Goal: Ask a question

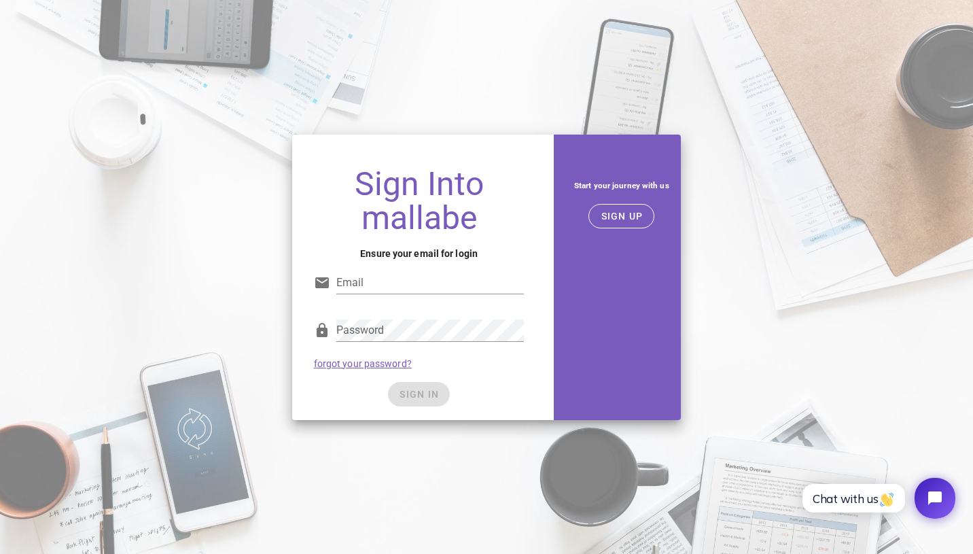
drag, startPoint x: 456, startPoint y: 215, endPoint x: 330, endPoint y: 217, distance: 126.4
click at [330, 217] on h1 "Sign Into mallabe" at bounding box center [419, 201] width 211 height 68
click at [617, 207] on button "SIGN UP" at bounding box center [621, 216] width 66 height 24
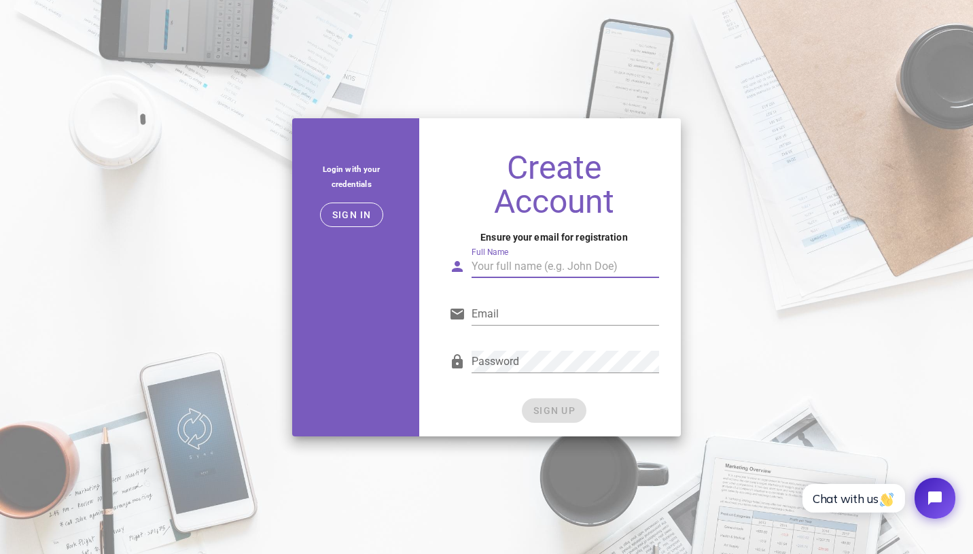
click at [574, 262] on input "Full Name" at bounding box center [565, 266] width 188 height 22
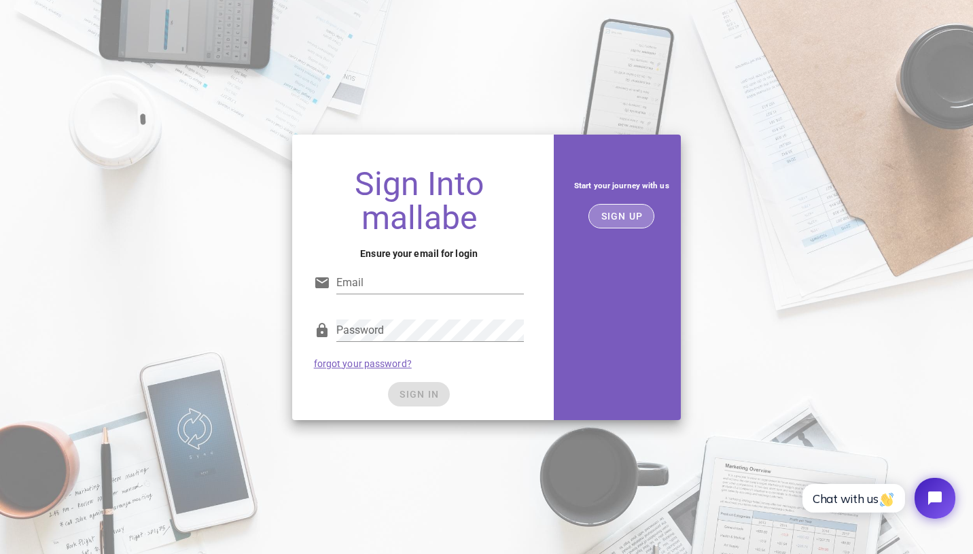
click at [638, 213] on span "SIGN UP" at bounding box center [621, 216] width 43 height 11
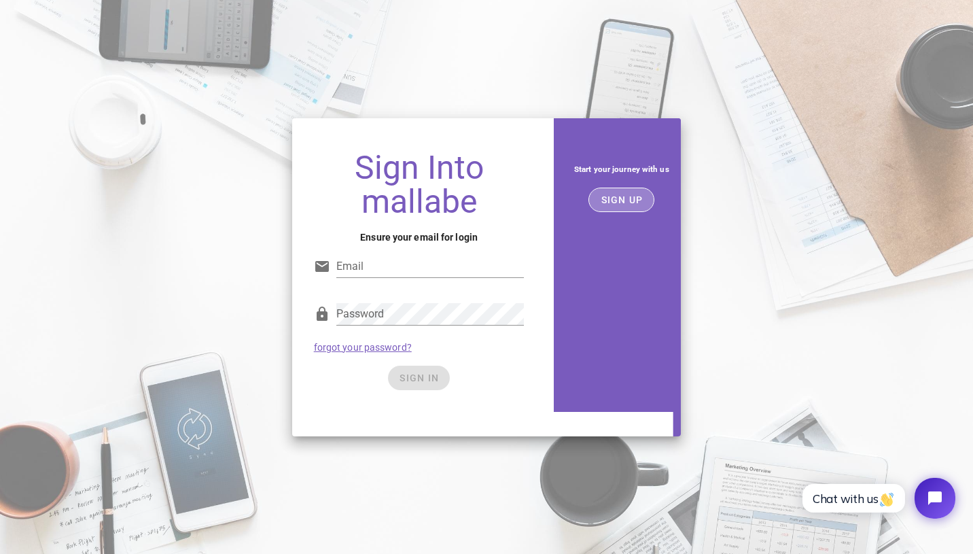
click at [631, 205] on span "SIGN UP" at bounding box center [621, 199] width 43 height 11
click at [588, 212] on div "SIGN UP" at bounding box center [621, 199] width 119 height 24
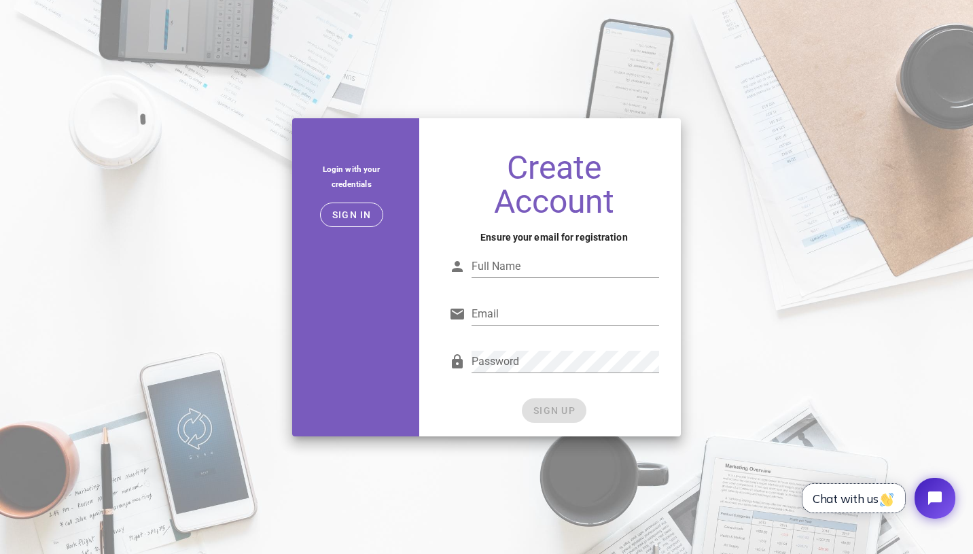
click at [869, 505] on span "Chat with us" at bounding box center [853, 498] width 82 height 14
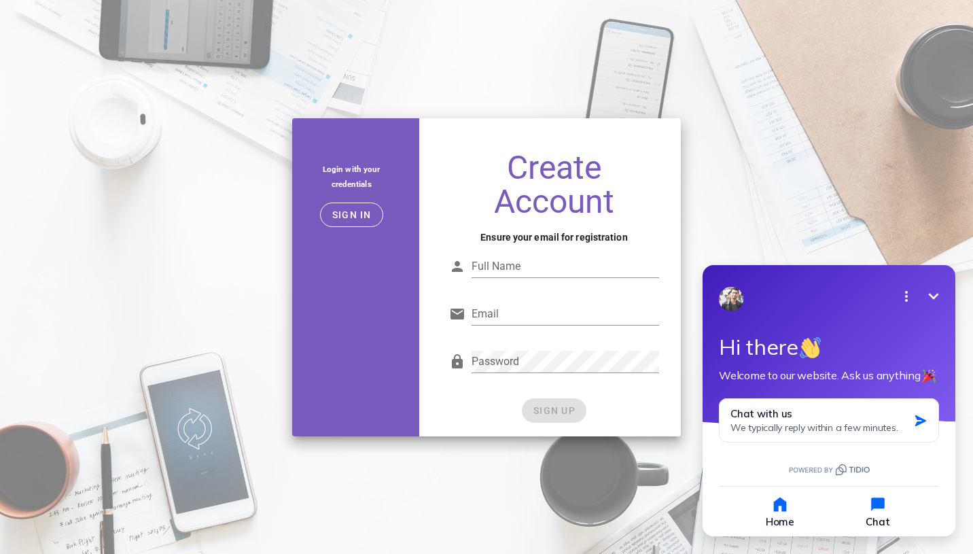
click at [877, 503] on icon "button" at bounding box center [878, 504] width 14 height 14
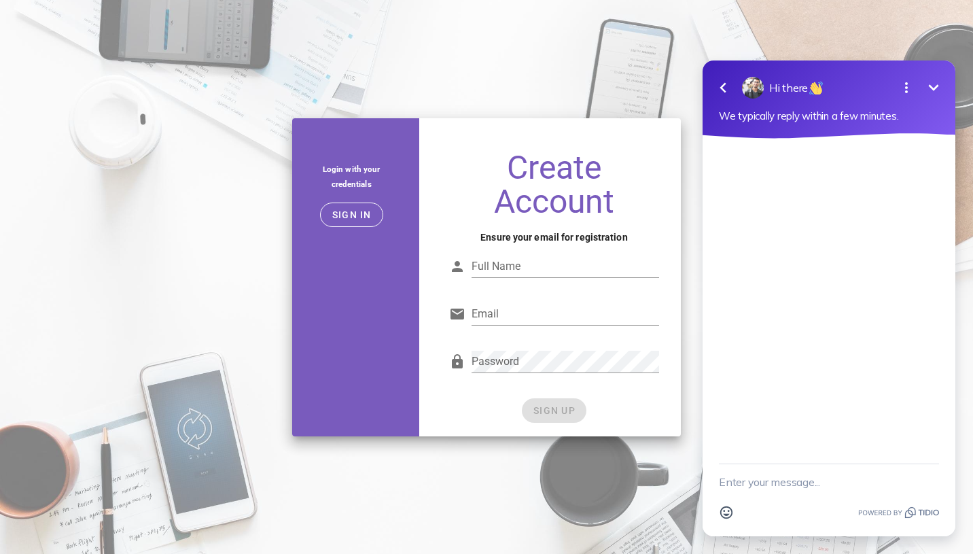
click at [801, 484] on textarea "New message" at bounding box center [829, 481] width 220 height 35
type textarea "<"
type textarea "who are you?"
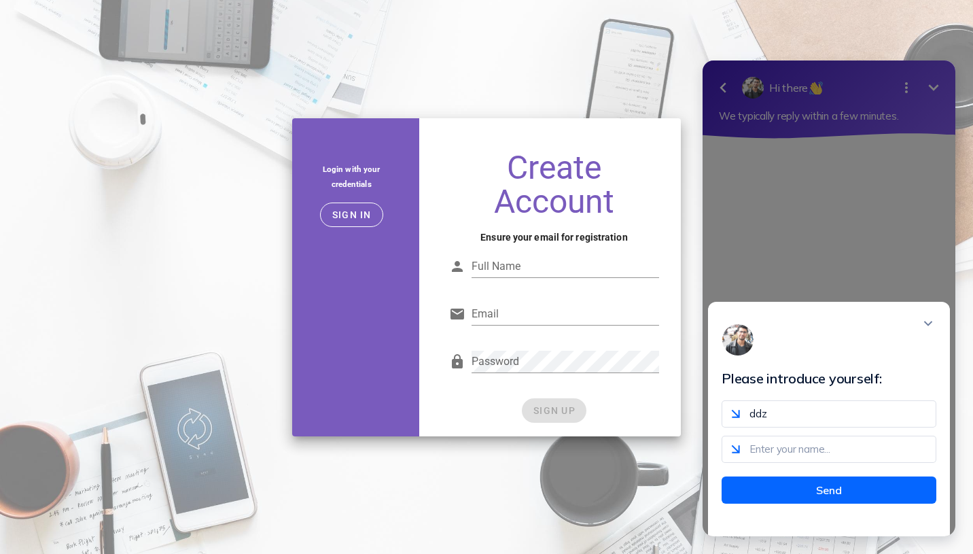
type input "ddz"
click at [820, 453] on input "text" at bounding box center [828, 448] width 215 height 27
type input "dz"
click at [824, 503] on button "Send" at bounding box center [828, 489] width 215 height 27
click at [761, 417] on input "ddz@.com" at bounding box center [828, 413] width 215 height 27
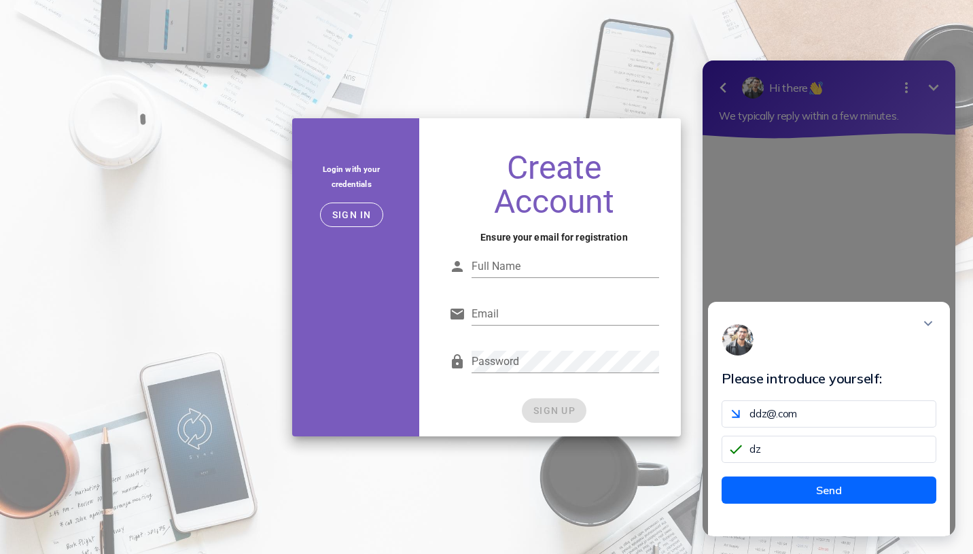
type input "ddz@.com"
click at [933, 330] on icon "Close modal" at bounding box center [928, 324] width 14 height 14
